Goal: Complete application form

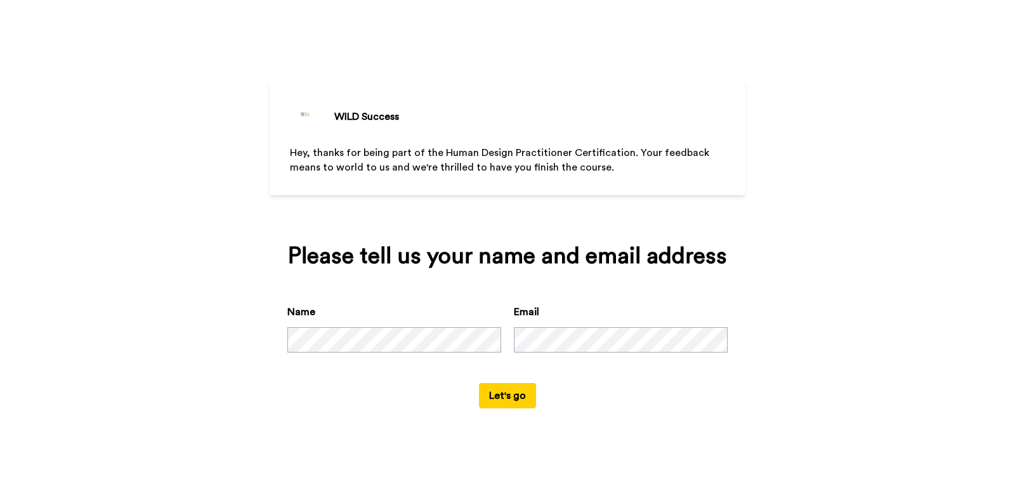
click at [508, 399] on button "Let's go" at bounding box center [507, 395] width 57 height 25
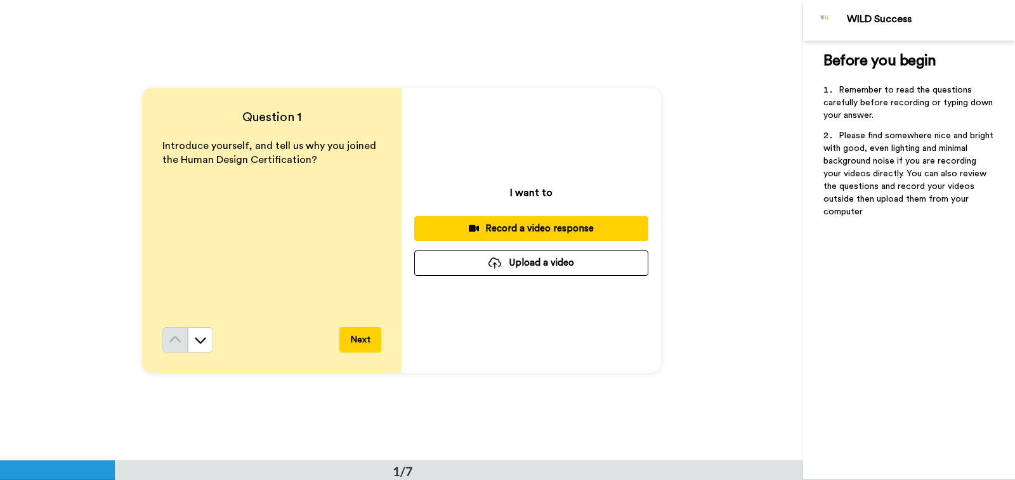
click at [355, 340] on button "Next" at bounding box center [360, 339] width 42 height 25
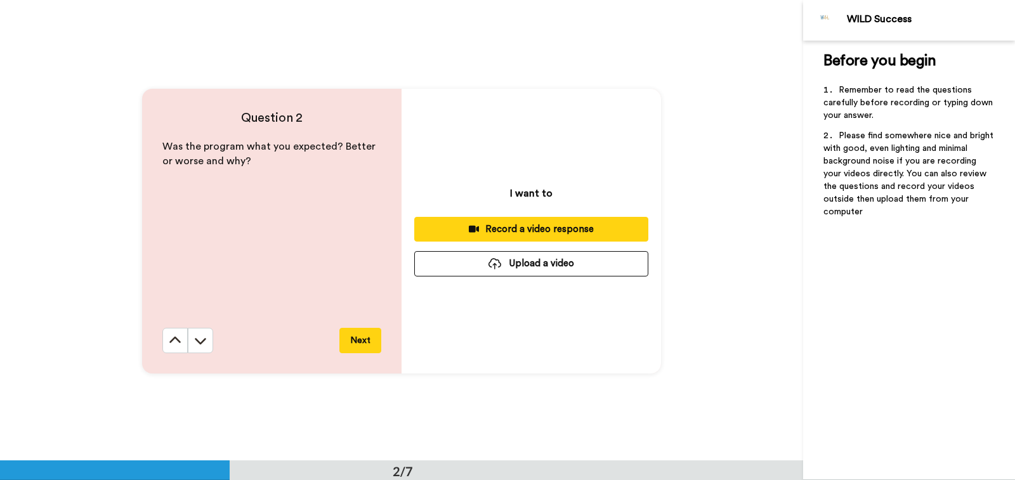
scroll to position [461, 0]
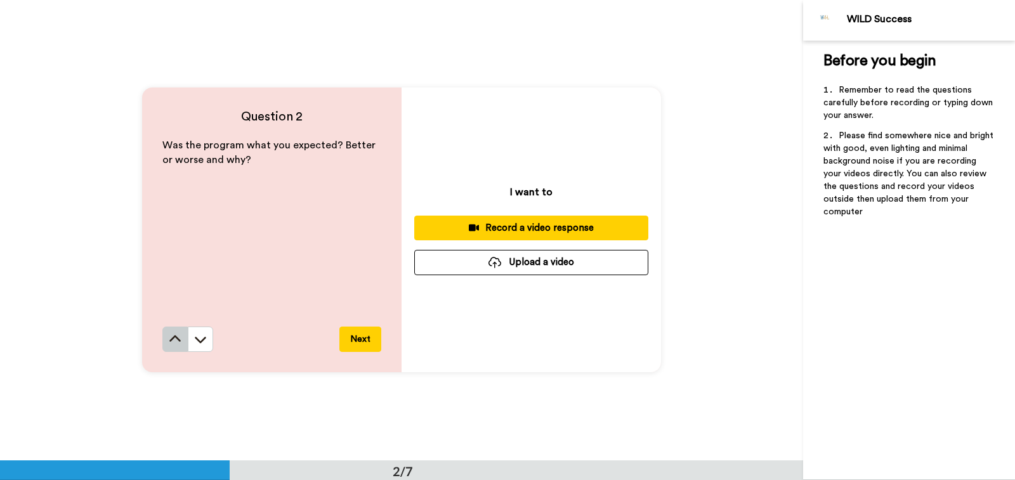
click at [174, 337] on icon at bounding box center [174, 339] width 11 height 6
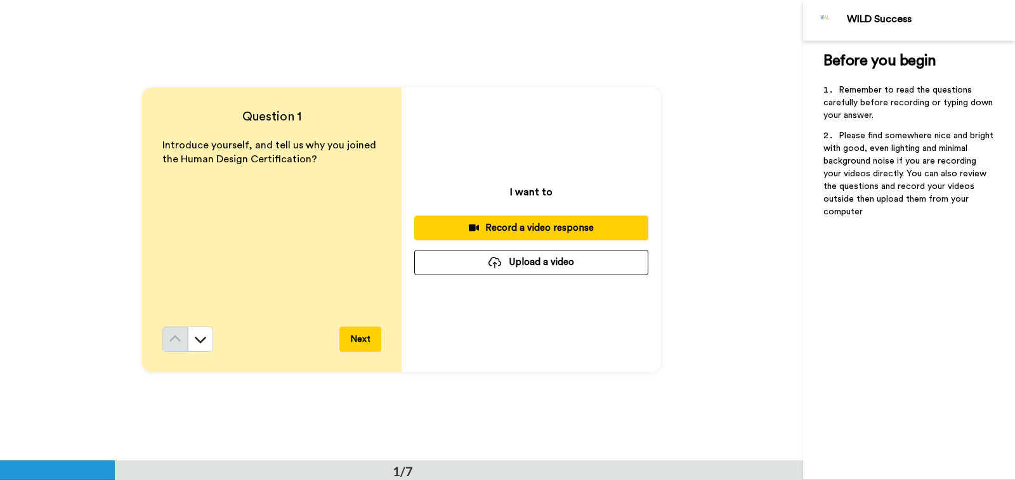
scroll to position [0, 0]
click at [190, 204] on div "Introduce yourself, and tell us why you joined the Human Design Certification?" at bounding box center [271, 233] width 219 height 188
drag, startPoint x: 319, startPoint y: 161, endPoint x: 321, endPoint y: 178, distance: 16.7
click at [319, 161] on p "Introduce yourself, and tell us why you joined the Human Design Certification?" at bounding box center [271, 153] width 219 height 29
click at [478, 129] on div "I want to Record a video response Upload a video" at bounding box center [531, 230] width 259 height 285
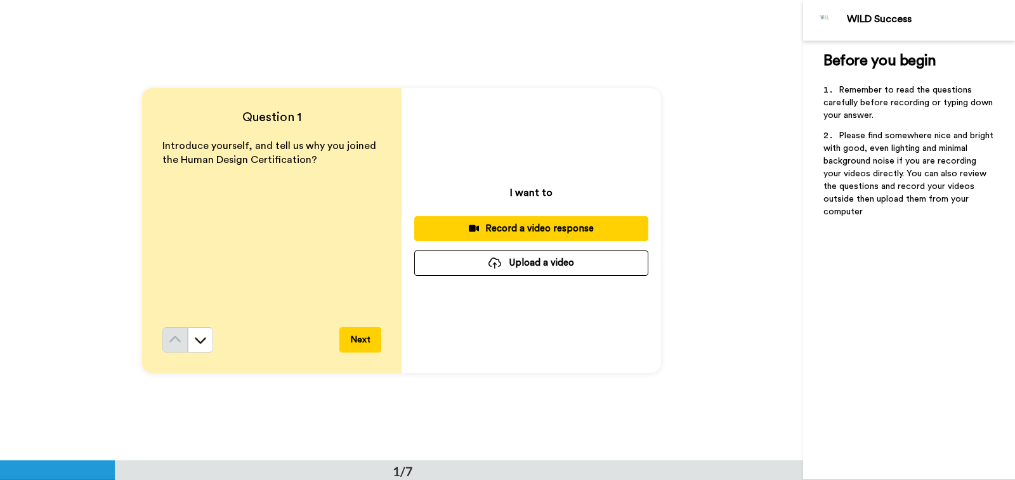
click at [489, 332] on div "I want to Record a video response Upload a video" at bounding box center [531, 230] width 259 height 285
click at [358, 342] on button "Next" at bounding box center [360, 339] width 42 height 25
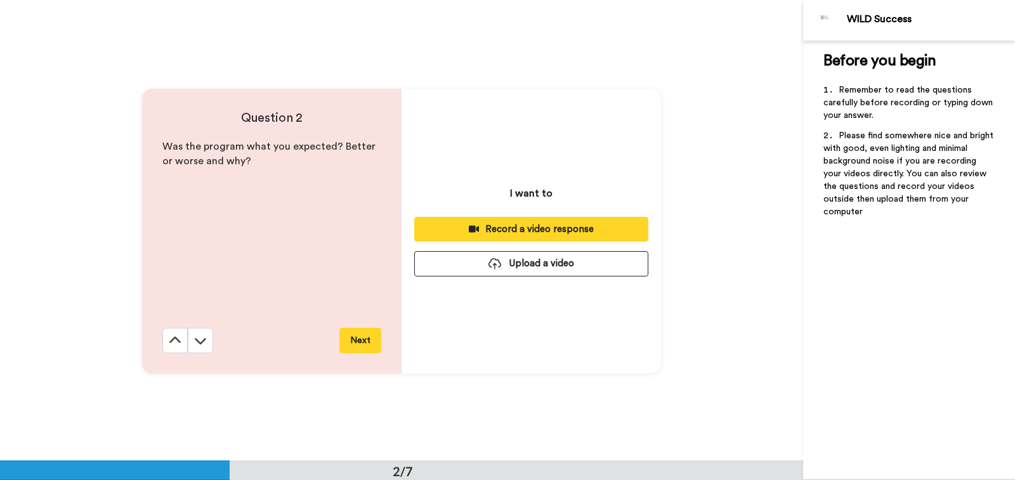
scroll to position [461, 0]
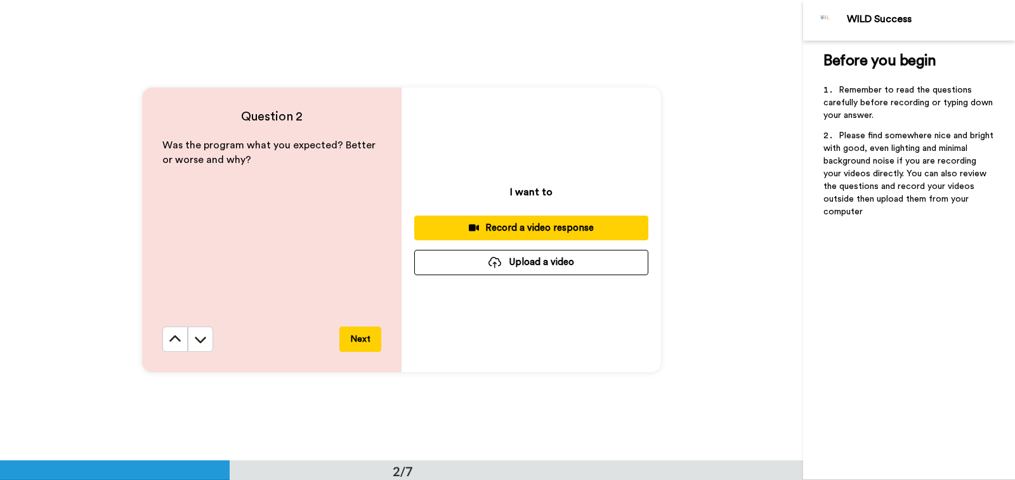
click at [358, 342] on button "Next" at bounding box center [360, 339] width 42 height 25
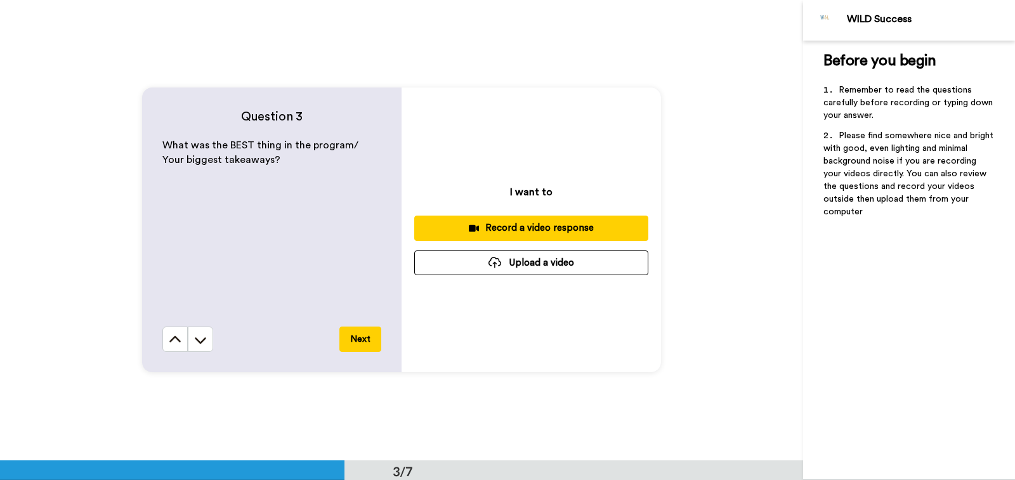
click at [358, 342] on button "Next" at bounding box center [360, 339] width 42 height 25
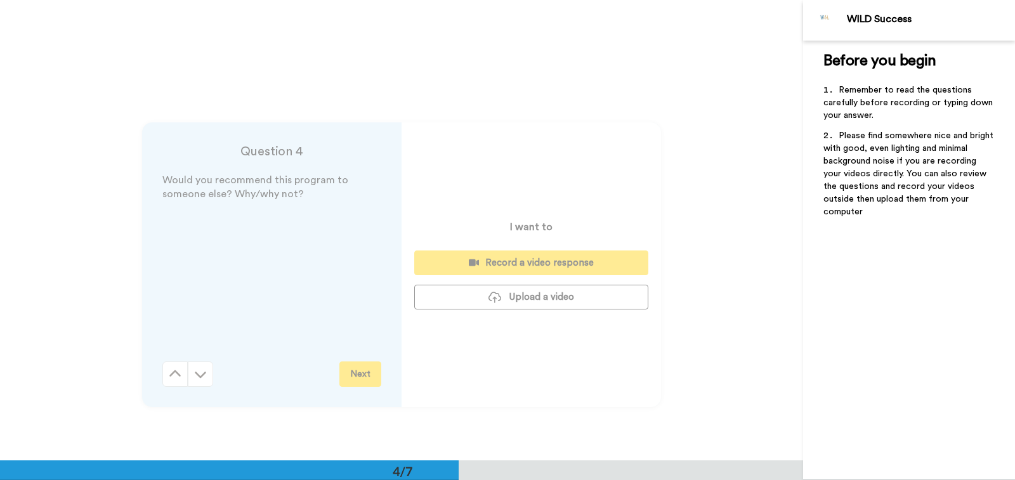
scroll to position [1383, 0]
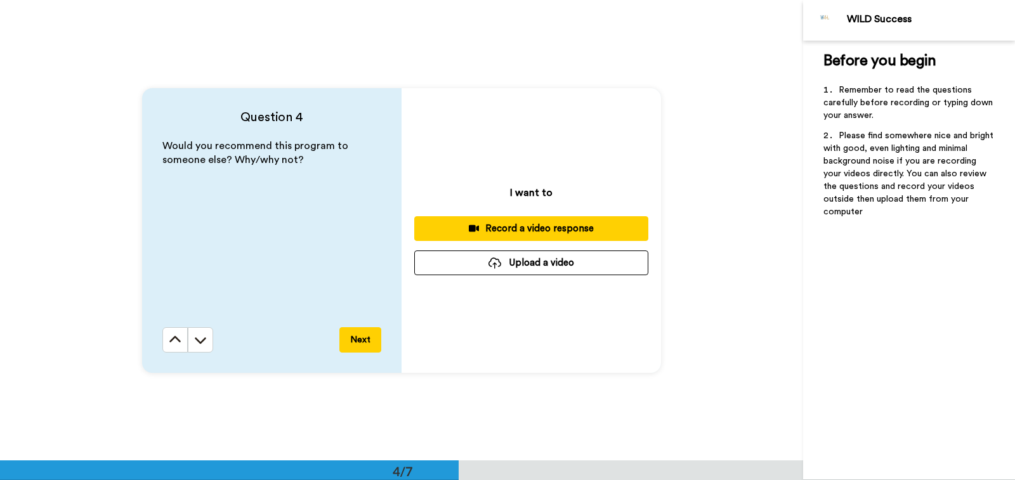
click at [358, 342] on button "Next" at bounding box center [360, 339] width 42 height 25
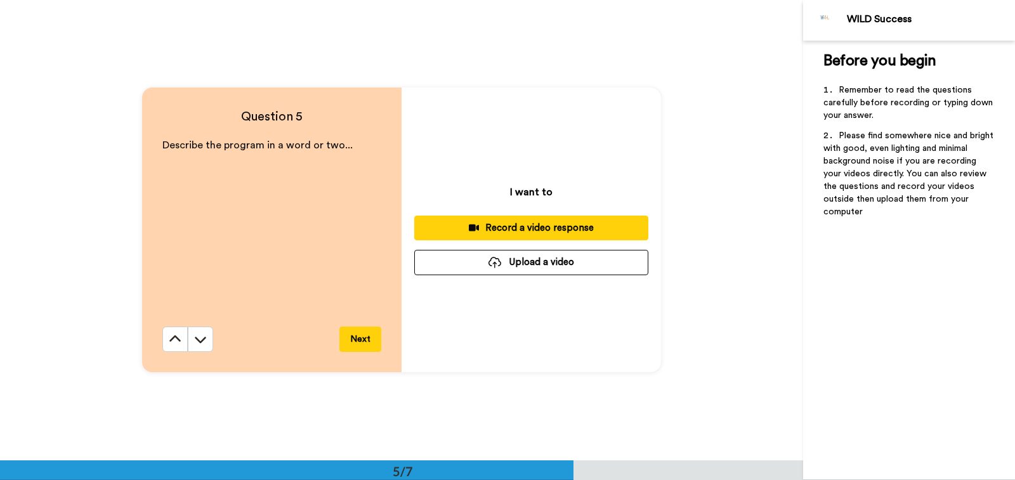
scroll to position [1844, 0]
click at [358, 342] on button "Next" at bounding box center [360, 339] width 42 height 25
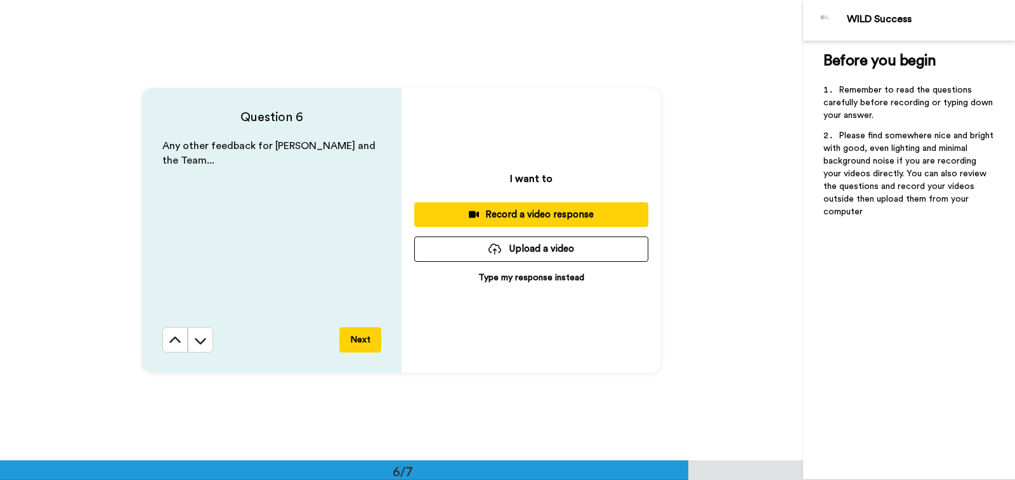
scroll to position [2304, 0]
click at [176, 338] on icon at bounding box center [174, 339] width 11 height 6
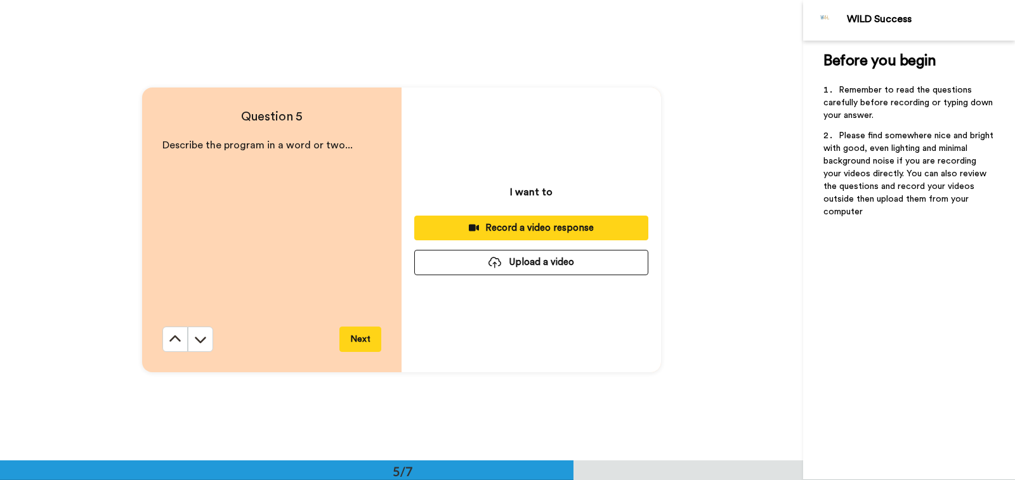
scroll to position [1844, 0]
